Goal: Find specific page/section: Find specific page/section

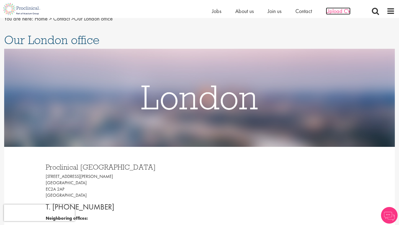
click at [339, 13] on span "Upload CV" at bounding box center [338, 10] width 25 height 7
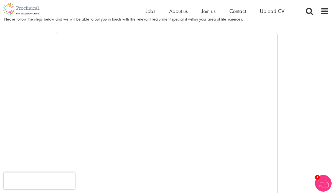
scroll to position [80, 0]
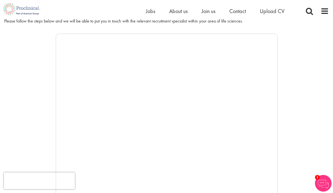
click at [18, 120] on div at bounding box center [166, 117] width 325 height 166
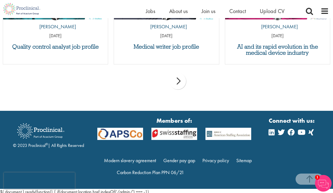
scroll to position [613, 0]
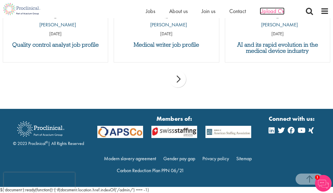
click at [267, 14] on span "Upload CV" at bounding box center [272, 10] width 25 height 7
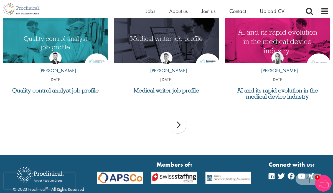
scroll to position [605, 0]
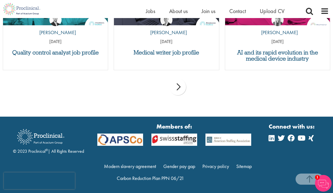
click at [321, 186] on img at bounding box center [323, 183] width 17 height 17
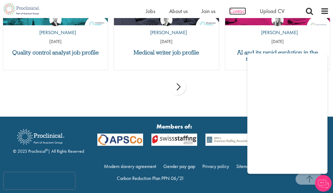
click at [238, 12] on span "Contact" at bounding box center [237, 10] width 17 height 7
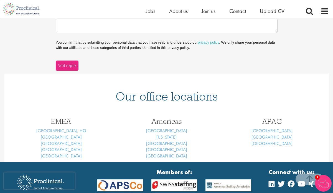
scroll to position [175, 0]
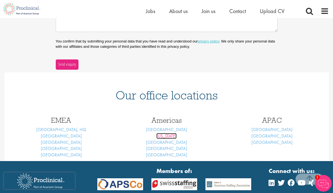
click at [166, 137] on link "New York" at bounding box center [166, 136] width 20 height 6
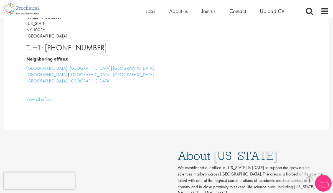
scroll to position [192, 0]
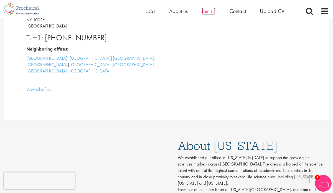
click at [211, 11] on span "Join us" at bounding box center [209, 10] width 14 height 7
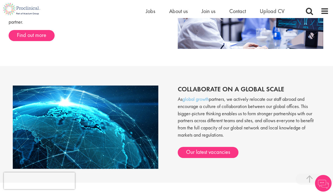
scroll to position [391, 0]
